Goal: Navigation & Orientation: Understand site structure

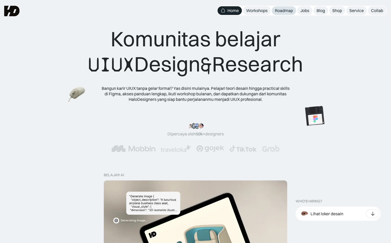
click at [277, 9] on div "Roadmap" at bounding box center [284, 11] width 18 height 6
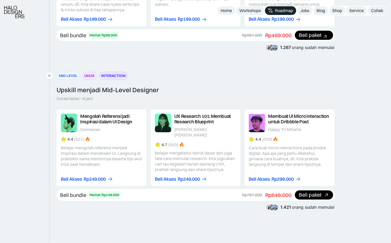
scroll to position [643, 0]
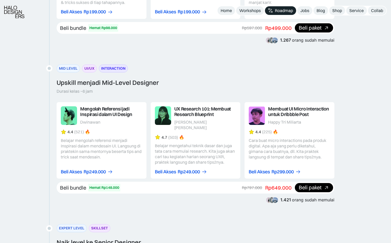
click at [190, 107] on link at bounding box center [196, 140] width 90 height 77
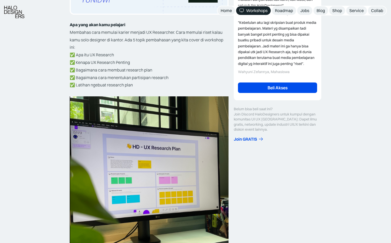
scroll to position [174, 0]
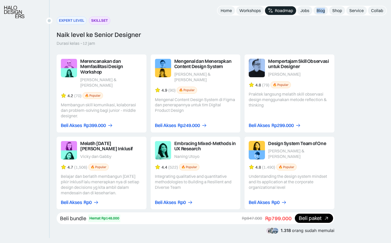
scroll to position [855, 0]
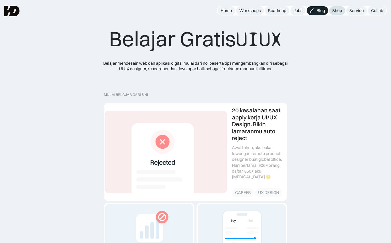
click at [338, 12] on div "Shop" at bounding box center [337, 11] width 10 height 6
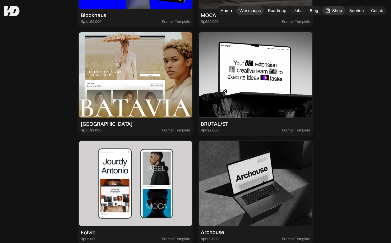
scroll to position [1142, 0]
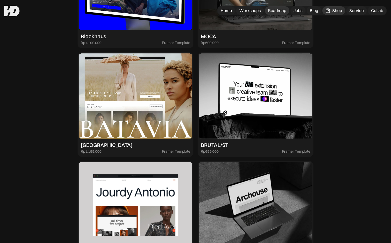
click at [279, 12] on div "Roadmap" at bounding box center [277, 11] width 18 height 6
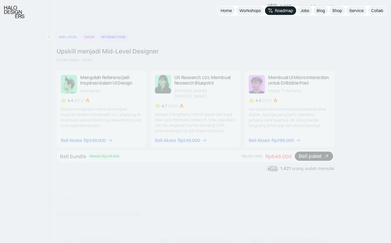
scroll to position [728, 0]
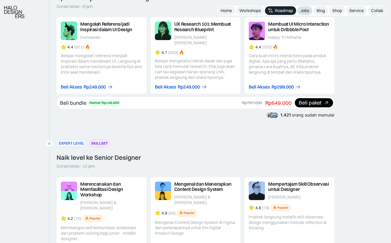
click at [304, 9] on div "Jobs" at bounding box center [304, 11] width 9 height 6
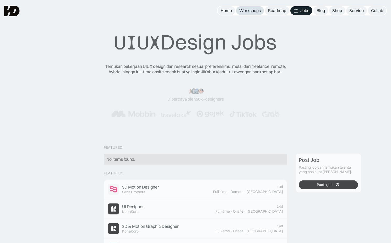
click at [247, 9] on div "Workshops" at bounding box center [249, 11] width 21 height 6
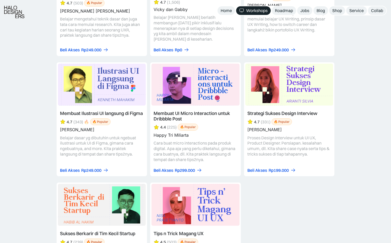
scroll to position [2248, 0]
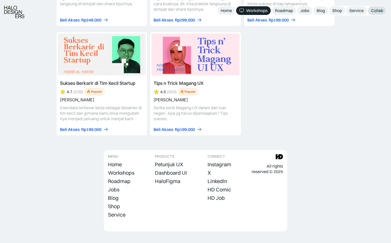
click at [372, 11] on div "Collab" at bounding box center [377, 11] width 12 height 6
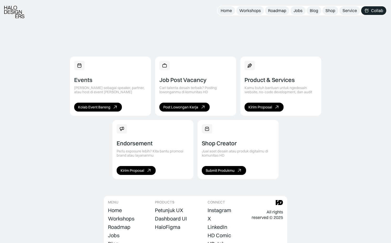
scroll to position [357, 0]
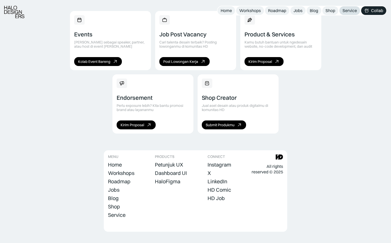
click at [342, 10] on link "Service" at bounding box center [349, 10] width 21 height 9
